Goal: Information Seeking & Learning: Check status

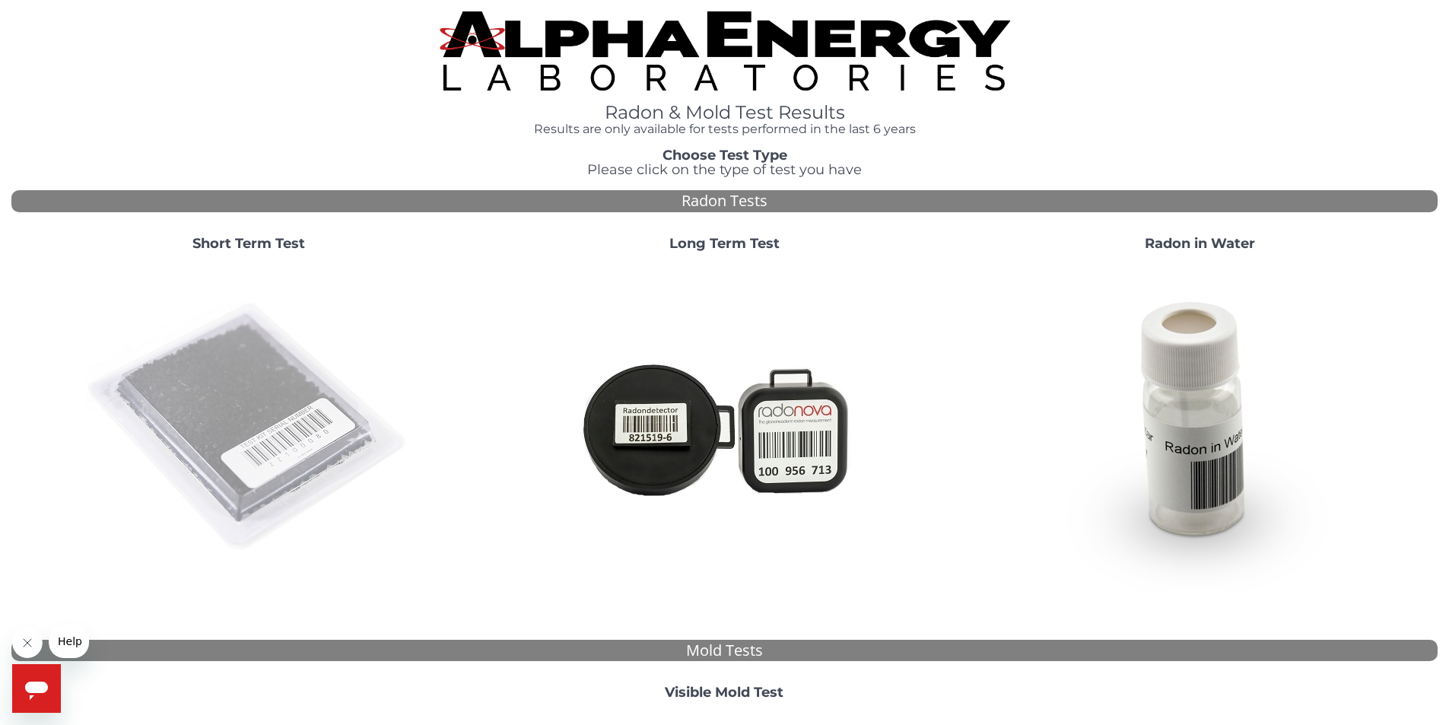
click at [289, 382] on img at bounding box center [248, 427] width 327 height 327
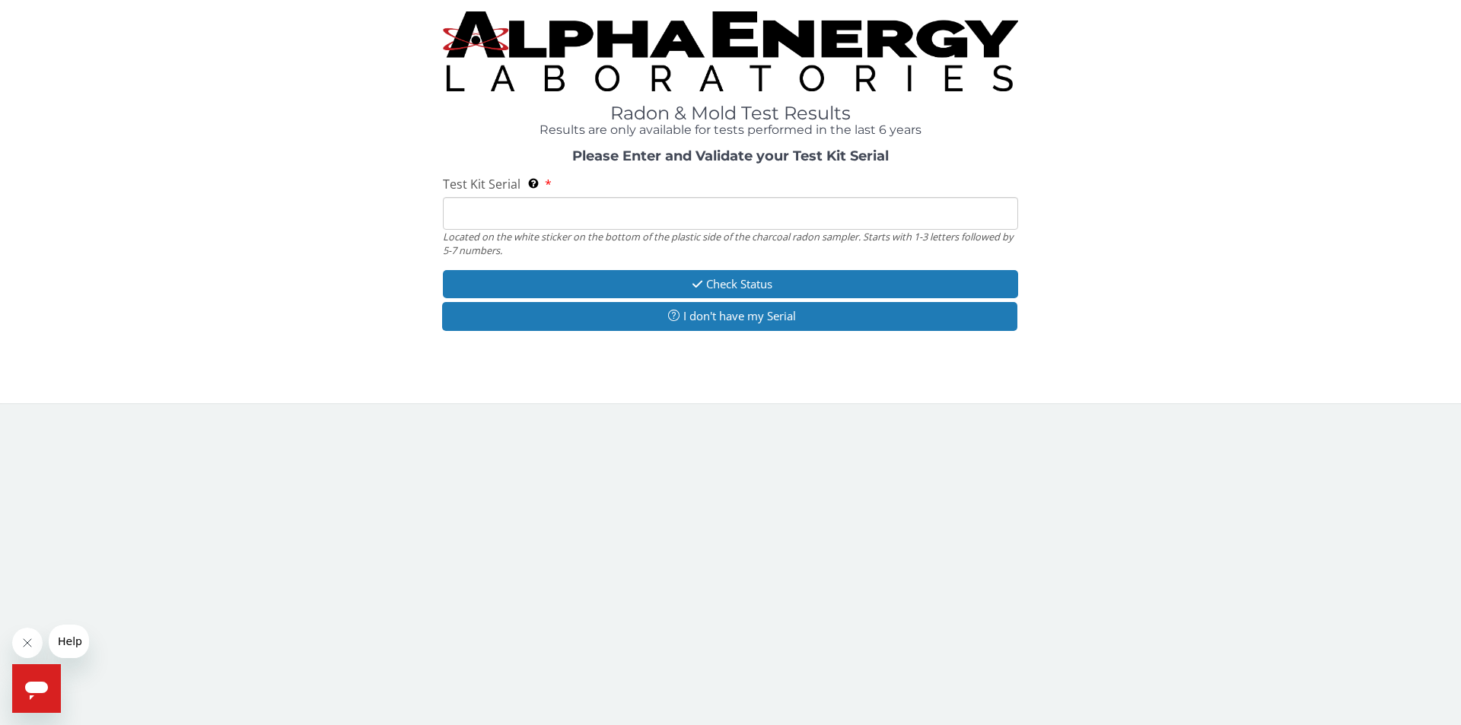
click at [550, 217] on input "Test Kit Serial Located on the white sticker on the bottom of the plastic side …" at bounding box center [730, 213] width 575 height 33
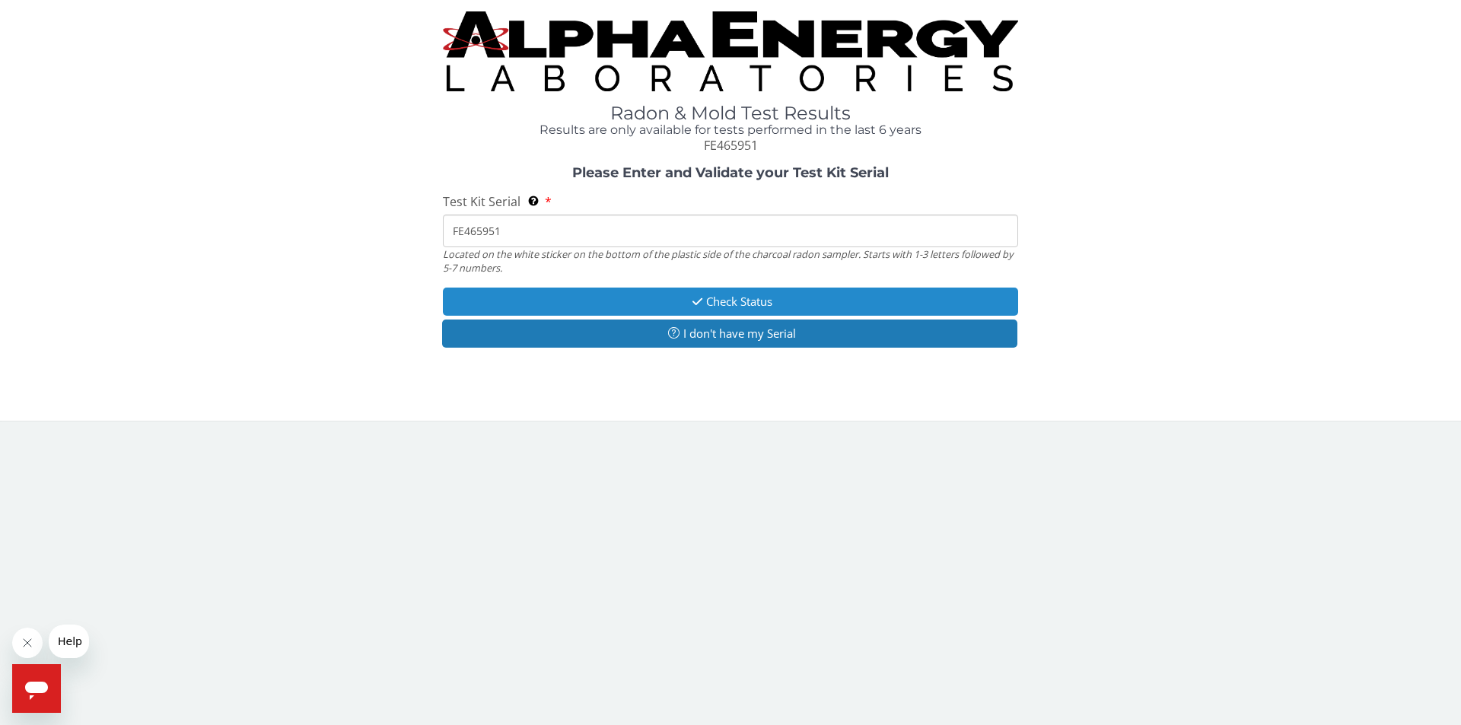
type input "FE465951"
click at [806, 303] on button "Check Status" at bounding box center [730, 302] width 575 height 28
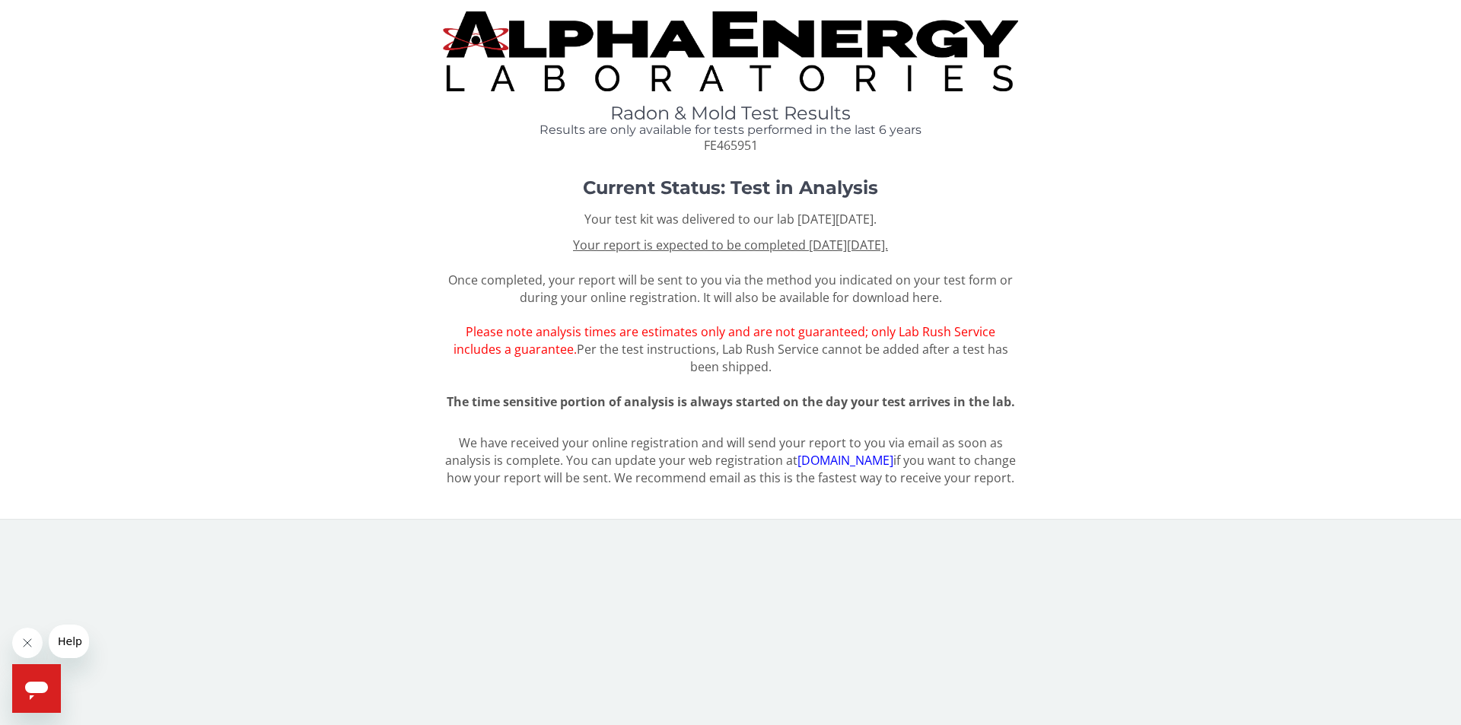
drag, startPoint x: 701, startPoint y: 219, endPoint x: 939, endPoint y: 216, distance: 238.1
click at [939, 216] on p "Your test kit was delivered to our lab [DATE][DATE]." at bounding box center [730, 219] width 575 height 17
drag, startPoint x: 740, startPoint y: 186, endPoint x: 878, endPoint y: 193, distance: 137.9
click at [878, 193] on strong "Current Status: Test in Analysis" at bounding box center [730, 187] width 295 height 22
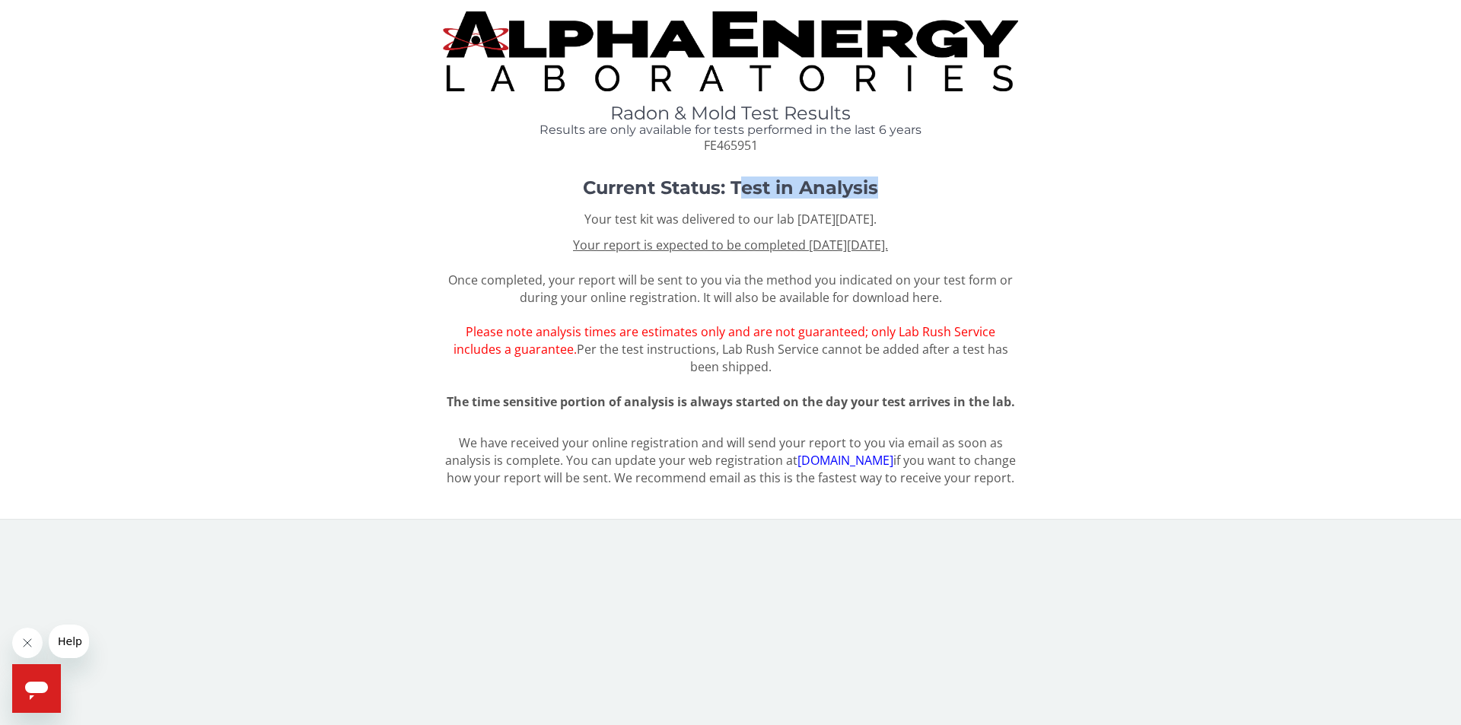
click at [878, 193] on strong "Current Status: Test in Analysis" at bounding box center [730, 187] width 295 height 22
drag, startPoint x: 618, startPoint y: 113, endPoint x: 818, endPoint y: 113, distance: 199.3
click at [818, 113] on h1 "Radon & Mold Test Results" at bounding box center [730, 113] width 575 height 20
drag, startPoint x: 573, startPoint y: 133, endPoint x: 905, endPoint y: 129, distance: 332.5
click at [905, 129] on h4 "Results are only available for tests performed in the last 6 years" at bounding box center [730, 130] width 575 height 14
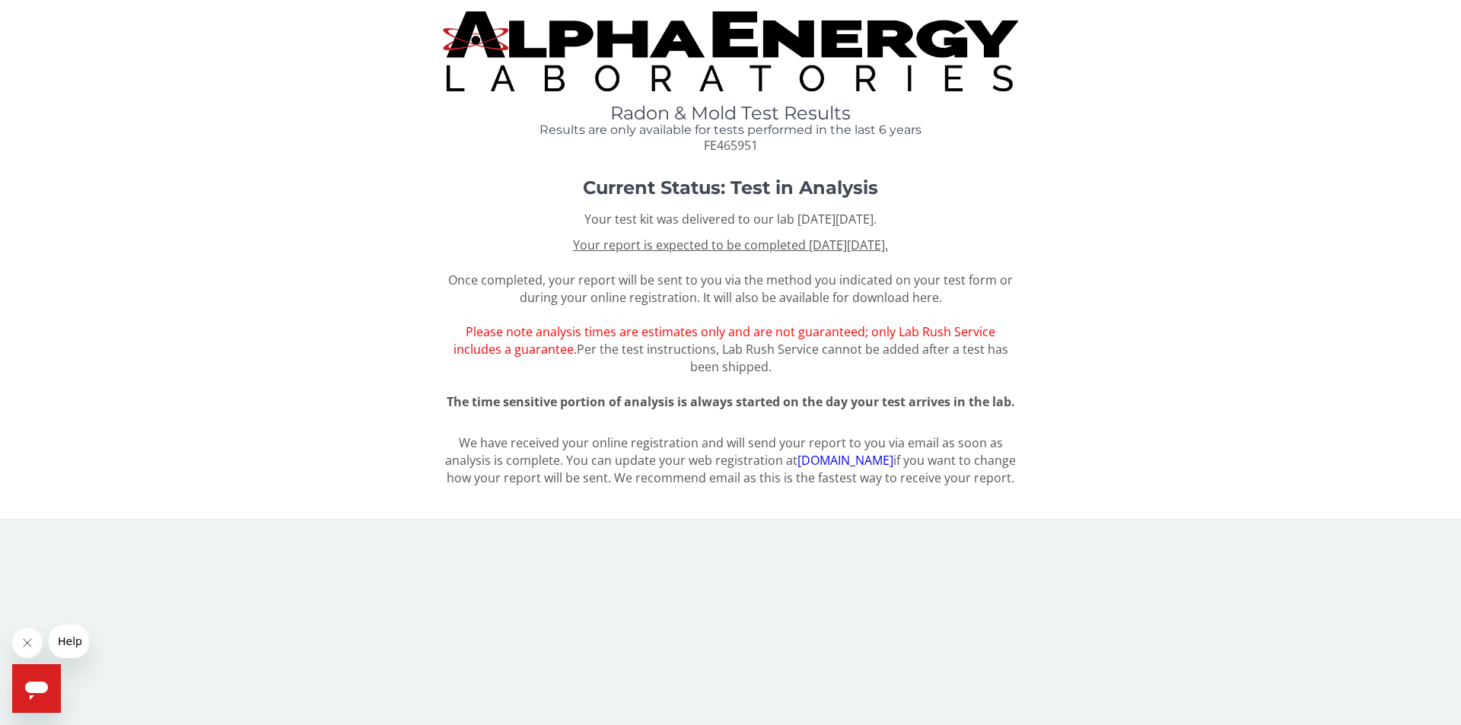
click at [712, 147] on span "FE465951" at bounding box center [731, 145] width 54 height 17
drag, startPoint x: 596, startPoint y: 190, endPoint x: 713, endPoint y: 192, distance: 117.2
click at [713, 192] on strong "Current Status: Test in Analysis" at bounding box center [730, 187] width 295 height 22
drag, startPoint x: 742, startPoint y: 192, endPoint x: 853, endPoint y: 187, distance: 111.2
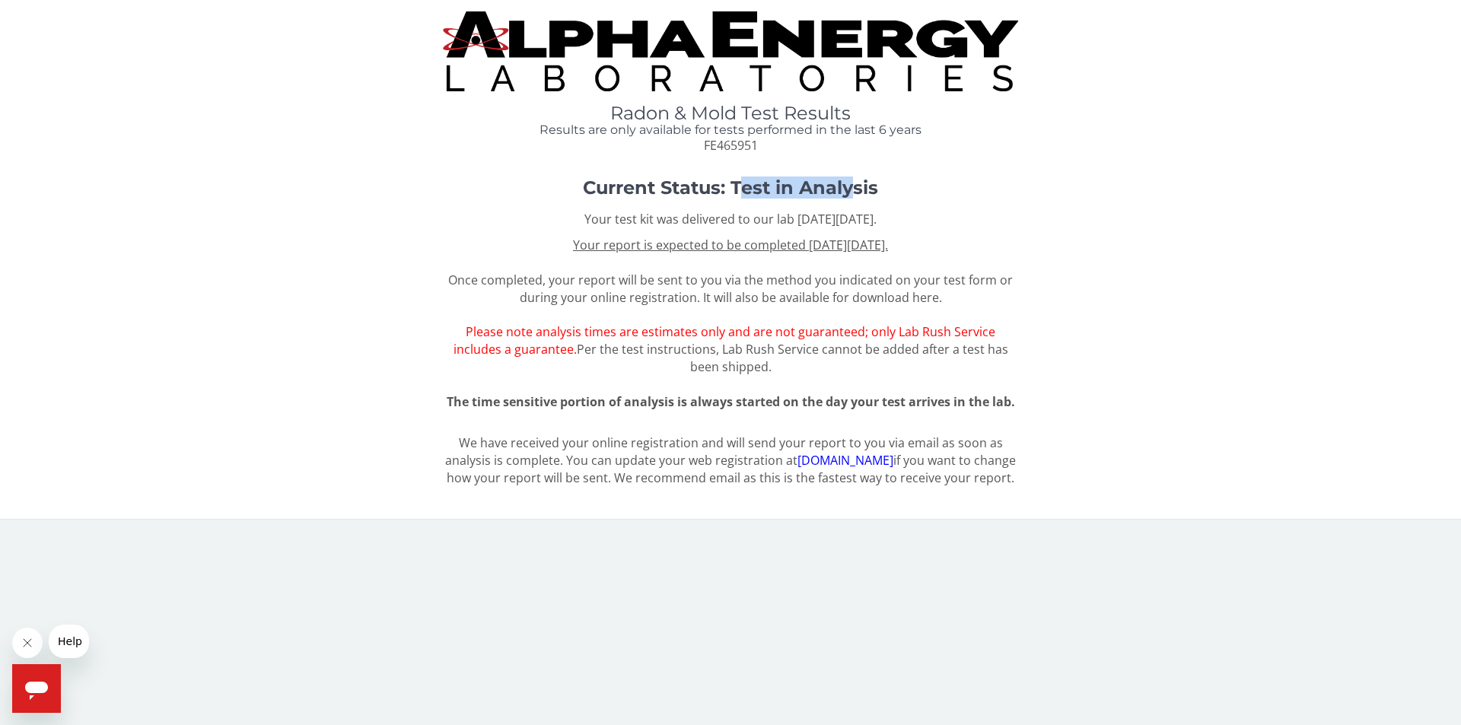
click at [853, 187] on strong "Current Status: Test in Analysis" at bounding box center [730, 187] width 295 height 22
click at [736, 183] on strong "Current Status: Test in Analysis" at bounding box center [730, 187] width 295 height 22
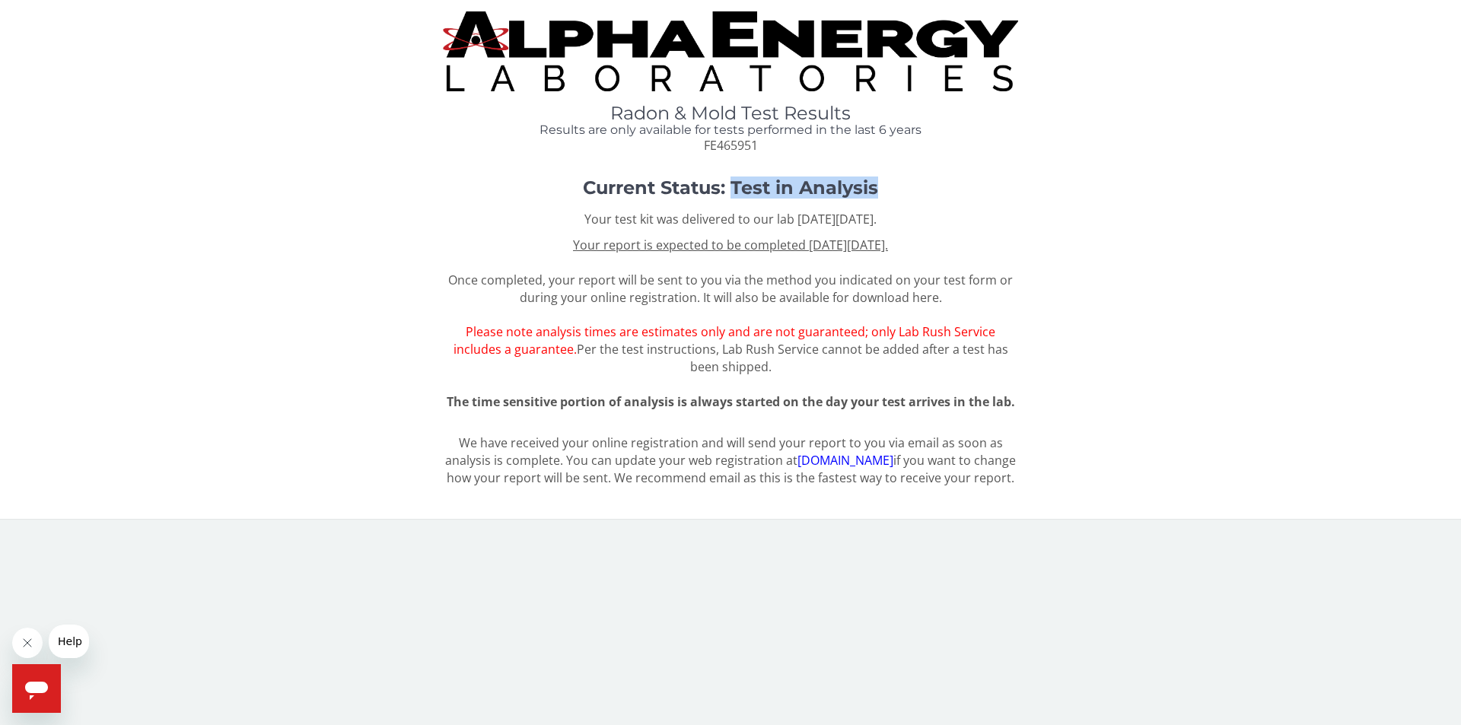
drag, startPoint x: 736, startPoint y: 183, endPoint x: 856, endPoint y: 185, distance: 119.5
click at [856, 185] on strong "Current Status: Test in Analysis" at bounding box center [730, 187] width 295 height 22
click at [759, 189] on strong "Current Status: Test in Analysis" at bounding box center [730, 187] width 295 height 22
drag, startPoint x: 739, startPoint y: 184, endPoint x: 858, endPoint y: 184, distance: 119.4
click at [858, 184] on strong "Current Status: Test in Analysis" at bounding box center [730, 187] width 295 height 22
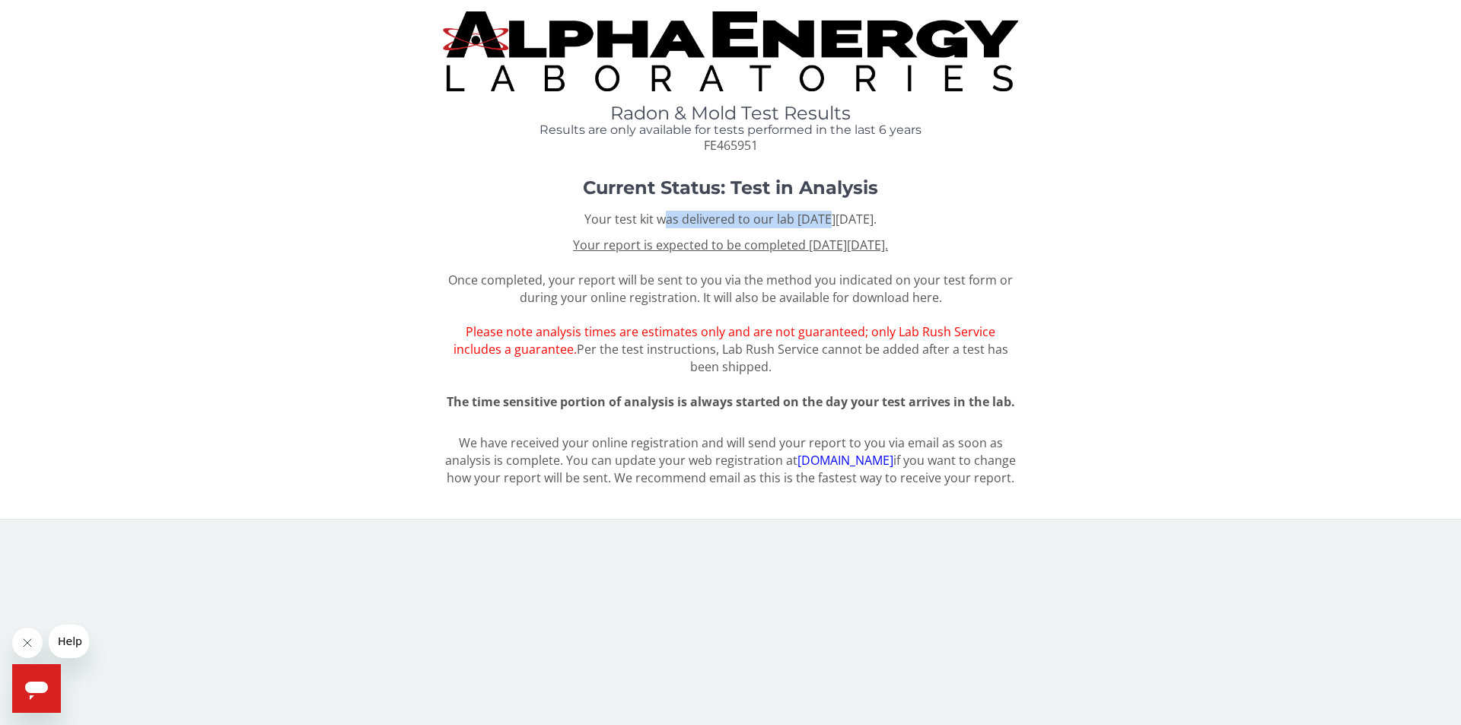
drag, startPoint x: 602, startPoint y: 218, endPoint x: 768, endPoint y: 218, distance: 165.8
click at [765, 218] on p "Your test kit was delivered to our lab [DATE][DATE]." at bounding box center [730, 219] width 575 height 17
drag, startPoint x: 803, startPoint y: 221, endPoint x: 923, endPoint y: 224, distance: 119.5
click at [923, 224] on p "Your test kit was delivered to our lab [DATE][DATE]." at bounding box center [730, 219] width 575 height 17
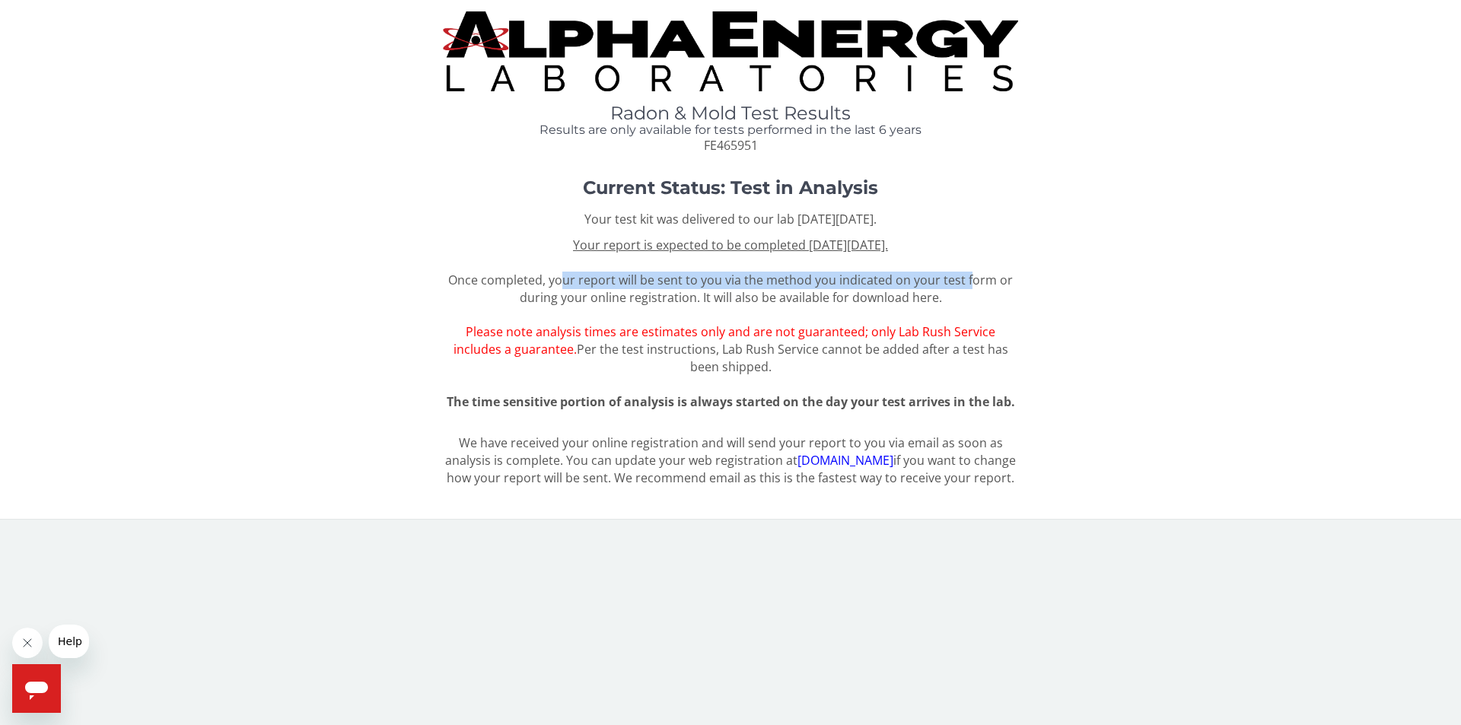
drag, startPoint x: 568, startPoint y: 281, endPoint x: 723, endPoint y: 285, distance: 155.3
click at [967, 281] on span "Your report is expected to be completed [DATE][DATE]. Once completed, your repo…" at bounding box center [730, 306] width 564 height 138
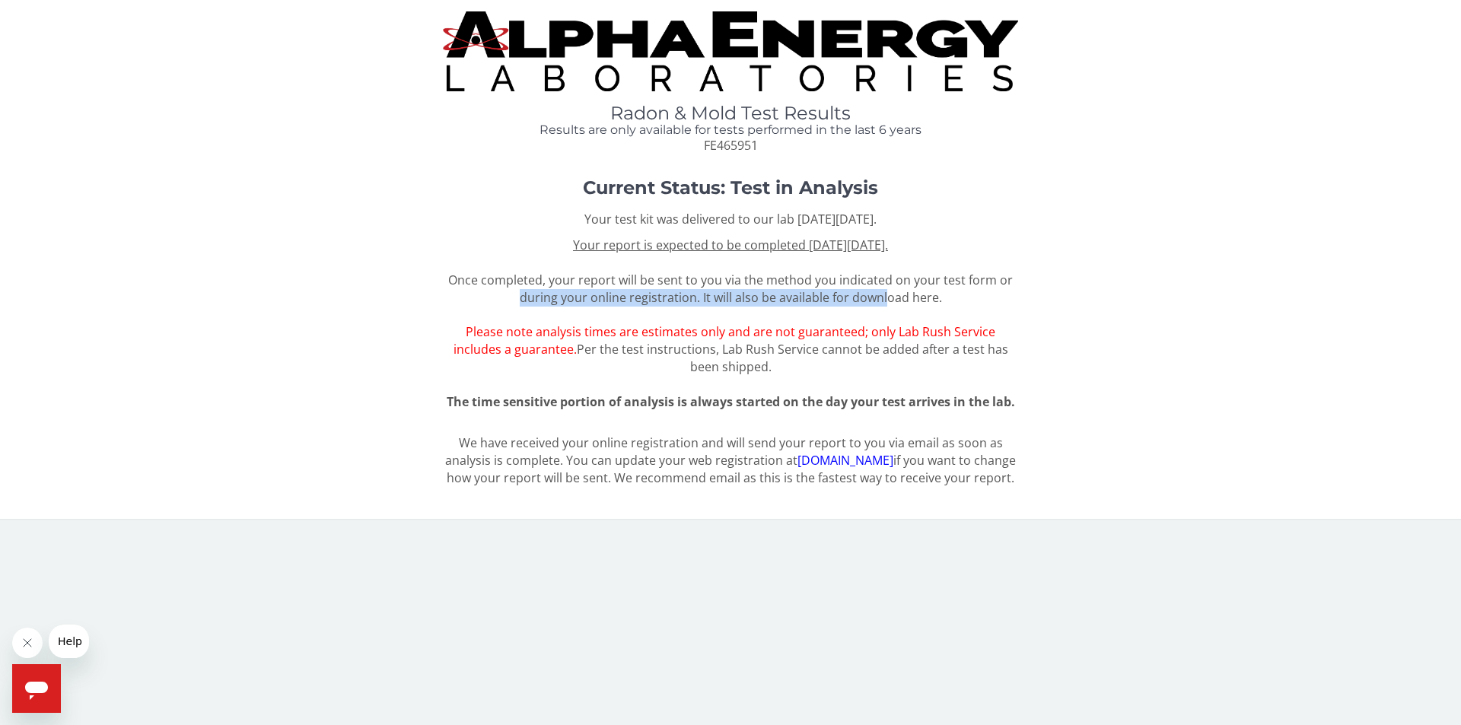
drag, startPoint x: 535, startPoint y: 297, endPoint x: 886, endPoint y: 304, distance: 351.5
click at [886, 304] on div "Your test kit was delivered to our lab [DATE][DATE]. Your report is expected to…" at bounding box center [730, 311] width 575 height 200
click at [812, 303] on span "Your report is expected to be completed [DATE][DATE]. Once completed, your repo…" at bounding box center [730, 306] width 564 height 138
drag, startPoint x: 560, startPoint y: 348, endPoint x: 678, endPoint y: 348, distance: 117.9
click at [669, 348] on span "Per the test instructions, Lab Rush Service cannot be added after a test has be…" at bounding box center [792, 358] width 431 height 34
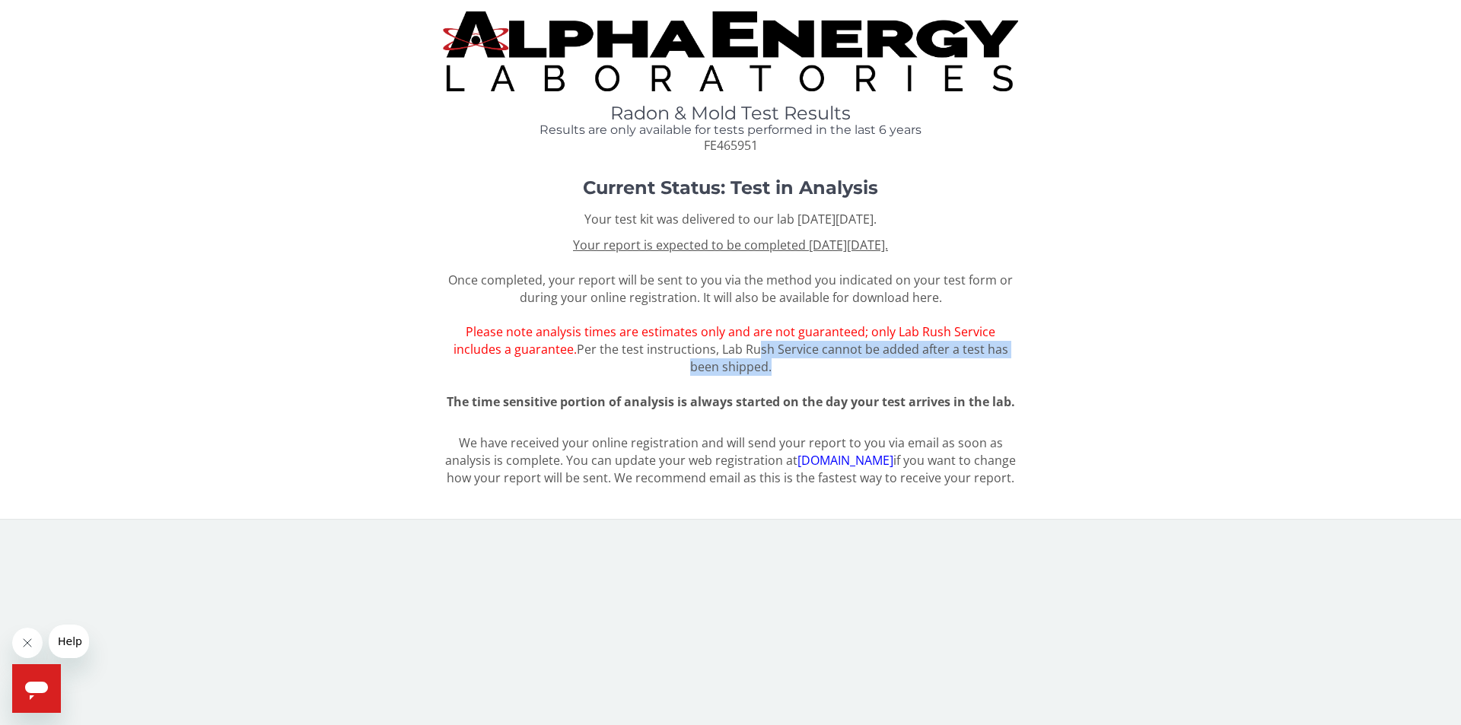
drag, startPoint x: 724, startPoint y: 348, endPoint x: 897, endPoint y: 361, distance: 173.2
click at [897, 361] on div "Your test kit was delivered to our lab [DATE][DATE]. Your report is expected to…" at bounding box center [730, 311] width 575 height 200
drag, startPoint x: 740, startPoint y: 224, endPoint x: 922, endPoint y: 226, distance: 181.8
click at [922, 226] on p "Your test kit was delivered to our lab [DATE][DATE]." at bounding box center [730, 219] width 575 height 17
